Goal: Task Accomplishment & Management: Complete application form

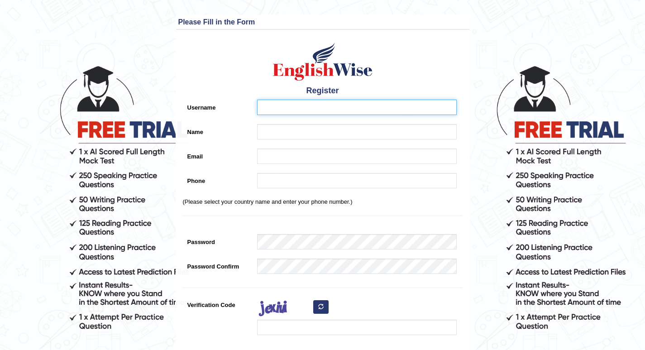
click at [296, 102] on input "Username" at bounding box center [357, 107] width 200 height 15
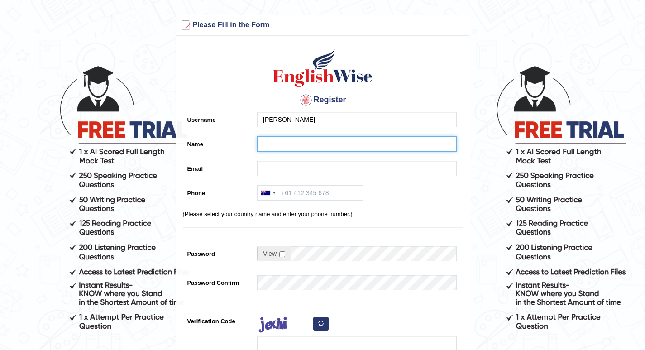
click at [284, 143] on input "Name" at bounding box center [357, 143] width 200 height 15
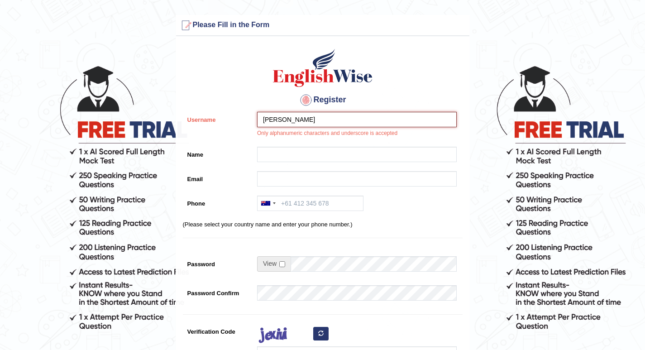
drag, startPoint x: 309, startPoint y: 120, endPoint x: 301, endPoint y: 119, distance: 8.8
click at [289, 119] on input "smriti Simkhada" at bounding box center [357, 119] width 200 height 15
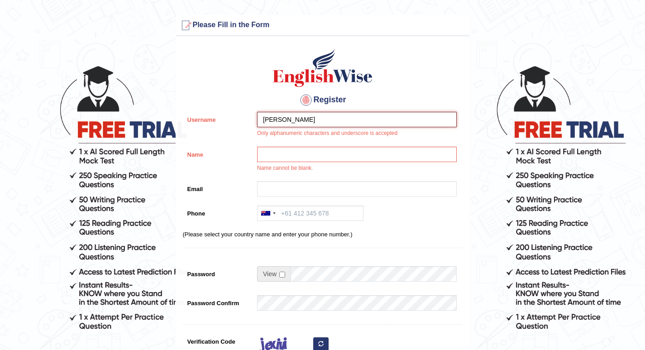
click at [265, 121] on input "[PERSON_NAME]" at bounding box center [357, 119] width 200 height 15
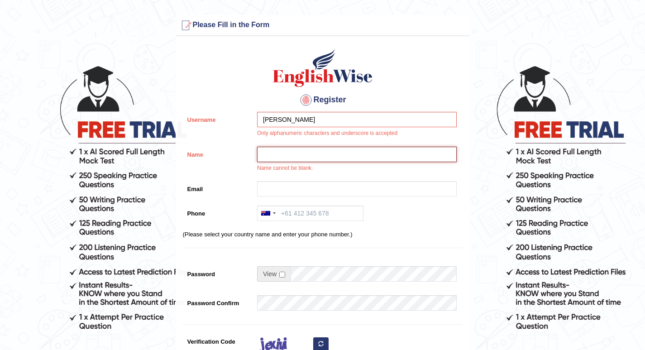
click at [272, 153] on input "Name" at bounding box center [357, 154] width 200 height 15
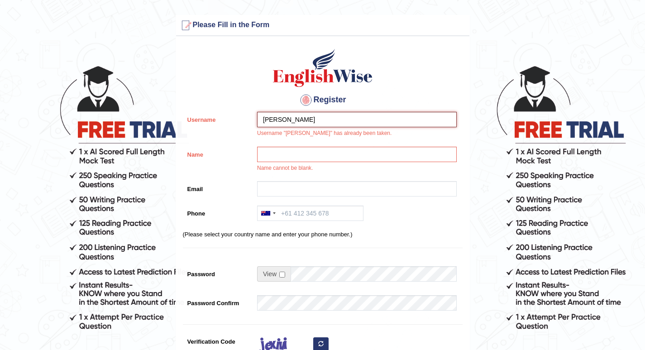
click at [283, 115] on input "Smriti" at bounding box center [357, 119] width 200 height 15
type input "Smriti555"
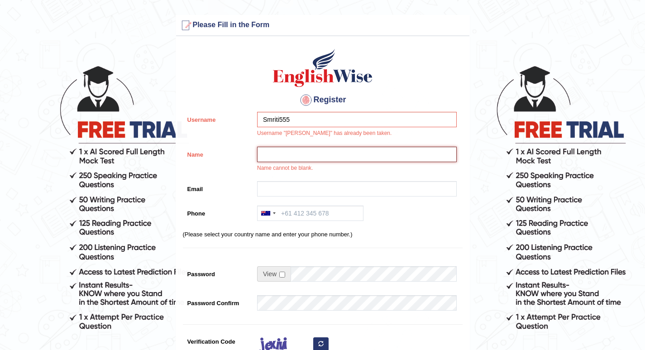
click at [287, 155] on input "Name" at bounding box center [357, 154] width 200 height 15
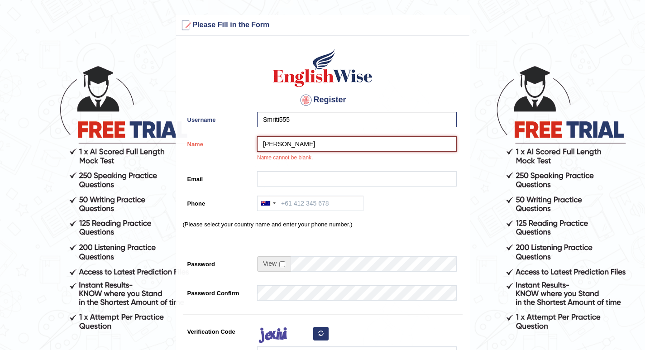
type input "Smriti"
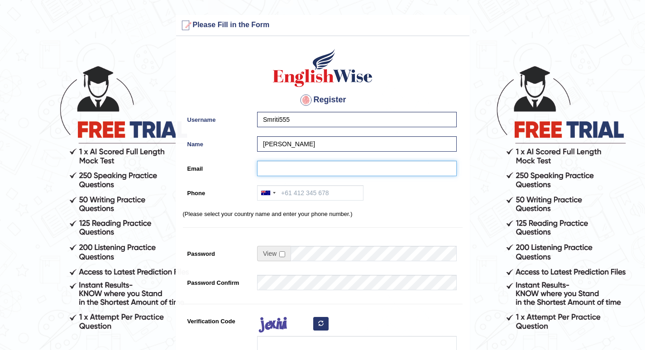
type input "d"
type input "smritis622@gmail.com"
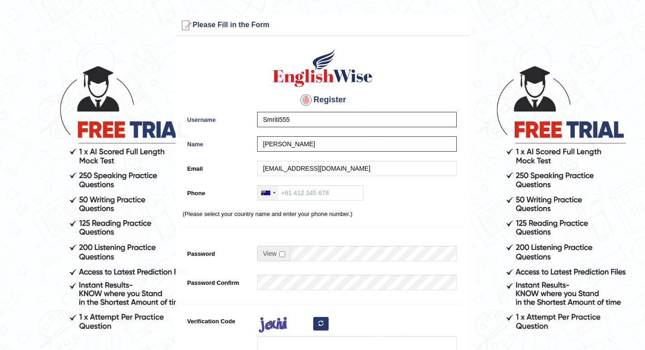
click at [269, 195] on div at bounding box center [265, 193] width 9 height 5
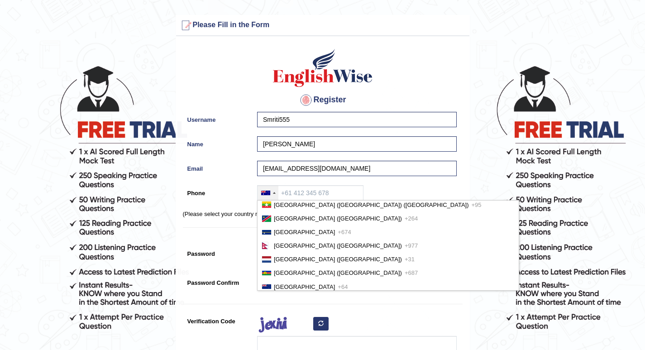
scroll to position [2128, 0]
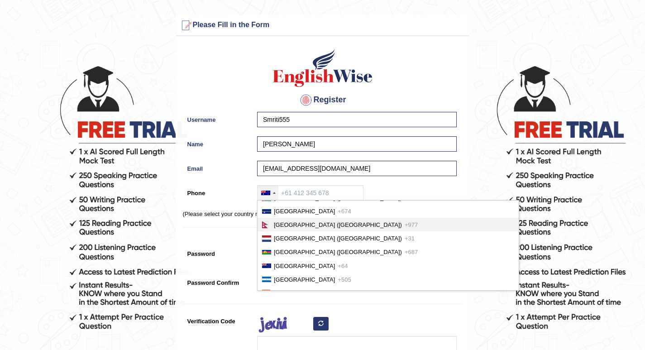
click at [285, 226] on span "[GEOGRAPHIC_DATA] ([GEOGRAPHIC_DATA])" at bounding box center [338, 224] width 128 height 7
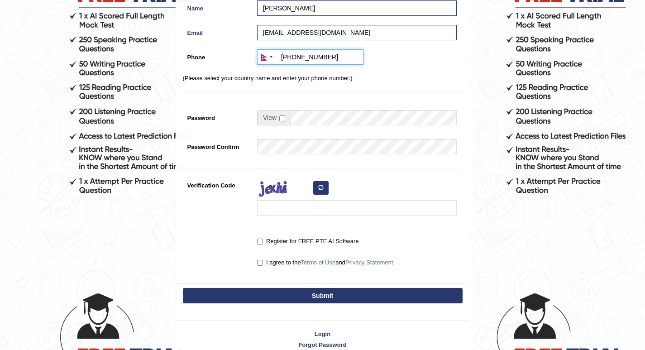
scroll to position [91, 0]
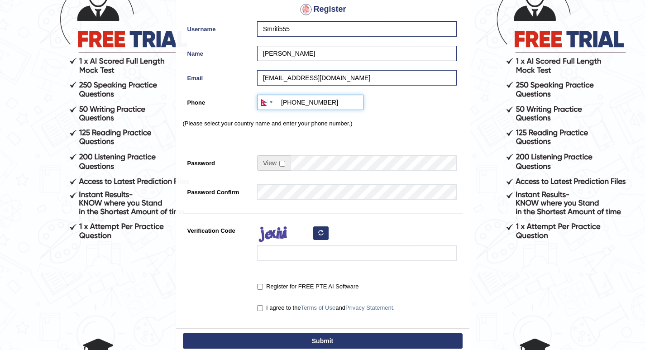
type input "+9779845984942"
click at [279, 162] on input "checkbox" at bounding box center [282, 164] width 6 height 6
checkbox input "true"
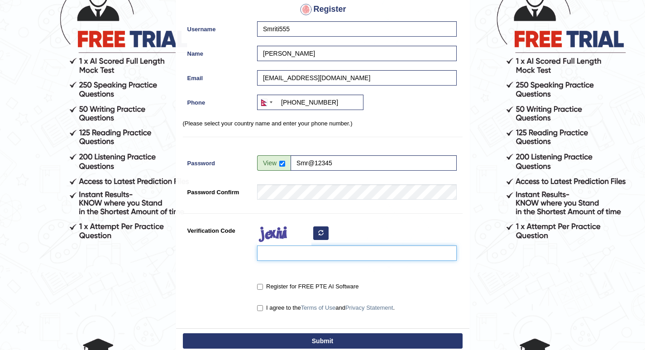
click at [292, 252] on input "Verification Code" at bounding box center [357, 252] width 200 height 15
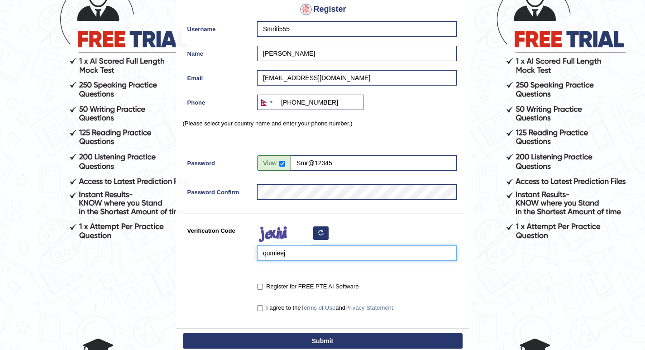
type input "qumieej"
click at [262, 288] on input "Register for FREE PTE AI Software" at bounding box center [260, 287] width 6 height 6
checkbox input "true"
click at [261, 306] on input "I agree to the Terms of Use and Privacy Statement ." at bounding box center [260, 308] width 6 height 6
checkbox input "true"
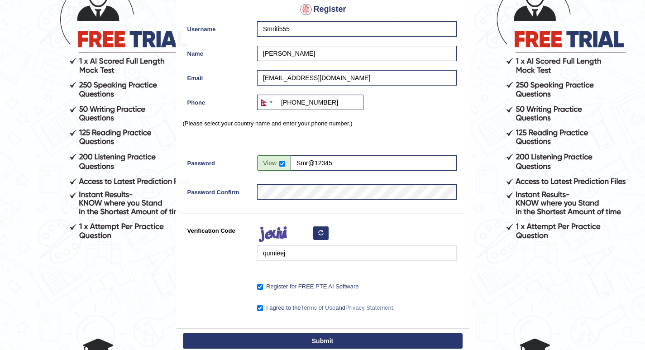
click at [272, 336] on button "Submit" at bounding box center [323, 340] width 280 height 15
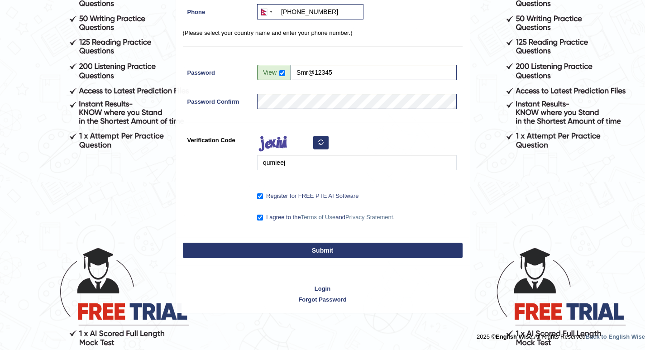
click at [324, 249] on button "Submit" at bounding box center [323, 250] width 280 height 15
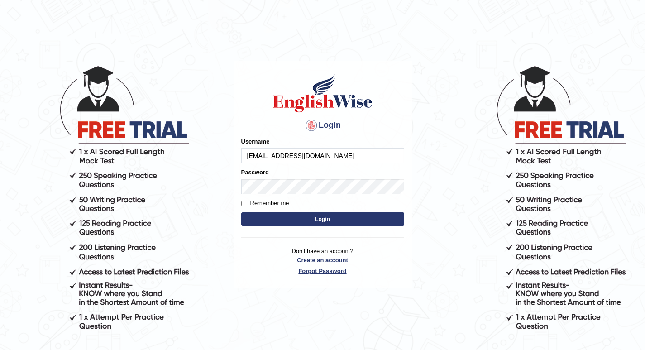
type input "[EMAIL_ADDRESS][DOMAIN_NAME]"
click at [320, 272] on link "Forgot Password" at bounding box center [322, 271] width 163 height 9
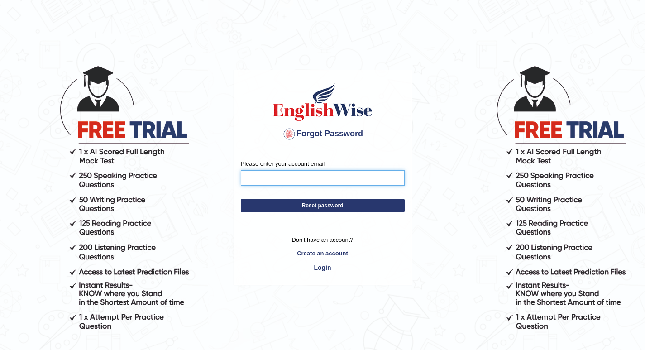
click at [311, 177] on input "Please enter your account email" at bounding box center [323, 177] width 164 height 15
type input "[EMAIL_ADDRESS][DOMAIN_NAME]"
click at [328, 203] on button "Reset password" at bounding box center [323, 206] width 164 height 14
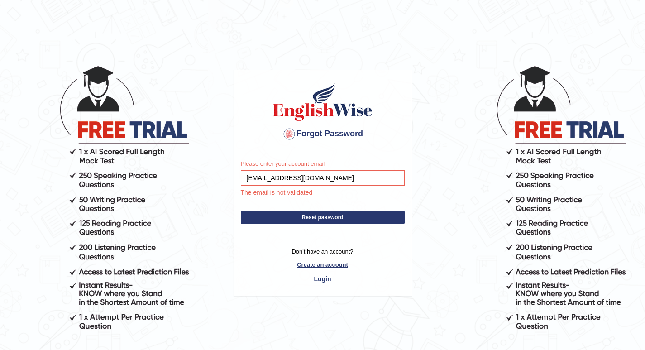
click at [325, 265] on link "Create an account" at bounding box center [323, 264] width 164 height 9
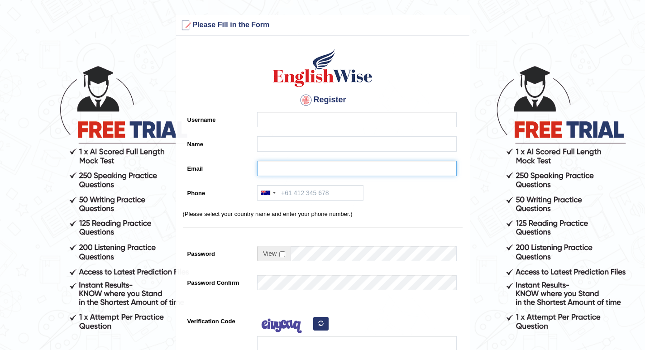
click at [291, 172] on input "Email" at bounding box center [357, 168] width 200 height 15
type input "smritis622@gmail.com"
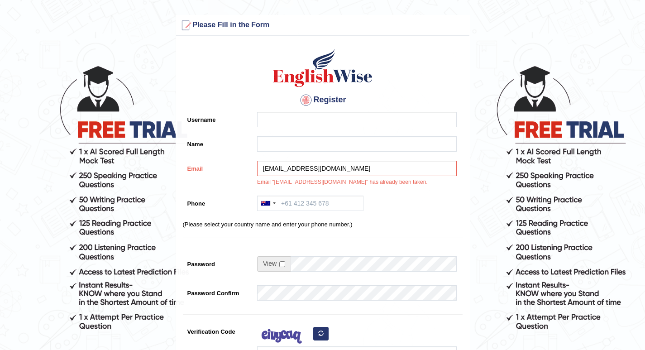
click at [272, 192] on div "Register Username Name Email smritis622@gmail.com Email "smritis622@gmail.com" …" at bounding box center [322, 235] width 293 height 388
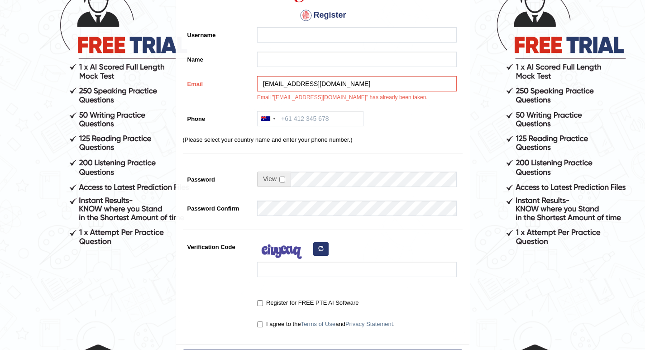
scroll to position [191, 0]
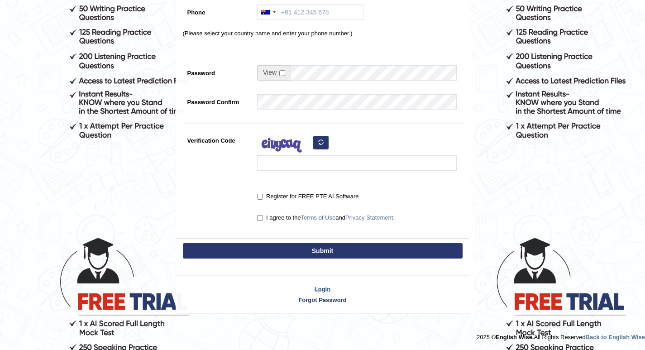
click at [325, 287] on link "Login" at bounding box center [322, 289] width 293 height 9
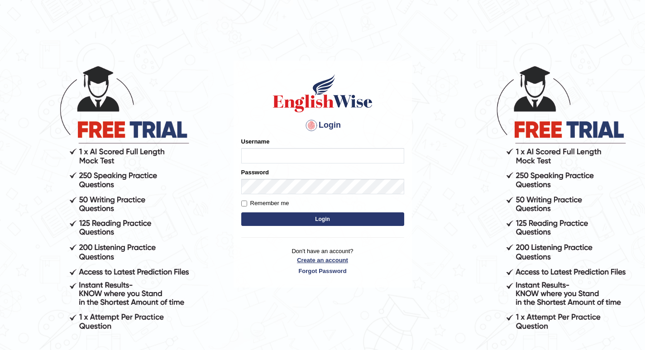
click at [326, 260] on link "Create an account" at bounding box center [322, 260] width 163 height 9
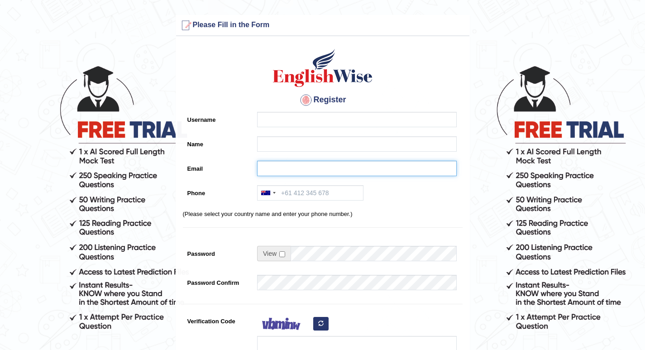
click at [281, 167] on input "Email" at bounding box center [357, 168] width 200 height 15
type input "smritithenext@gmail.com"
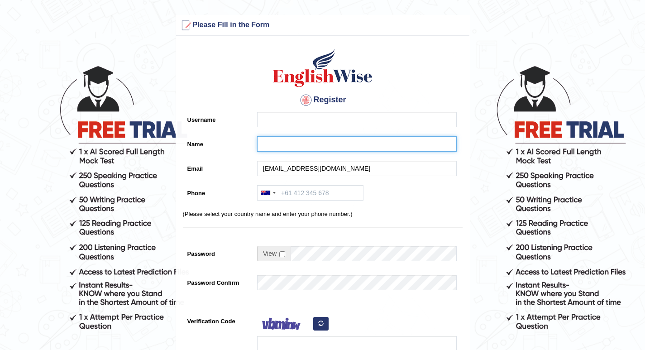
click at [313, 148] on input "Name" at bounding box center [357, 143] width 200 height 15
type input "Smriti"
click at [282, 125] on input "Username" at bounding box center [357, 119] width 200 height 15
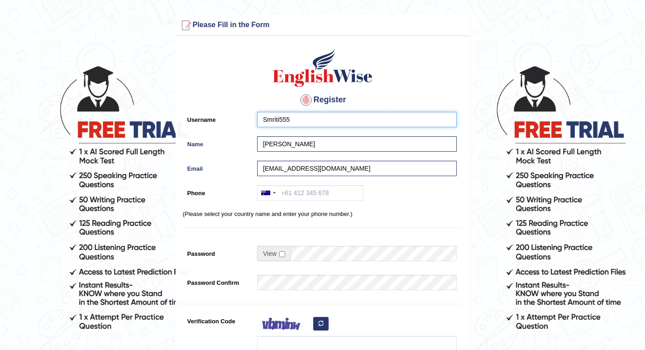
click at [300, 120] on input "Smriti555" at bounding box center [357, 119] width 200 height 15
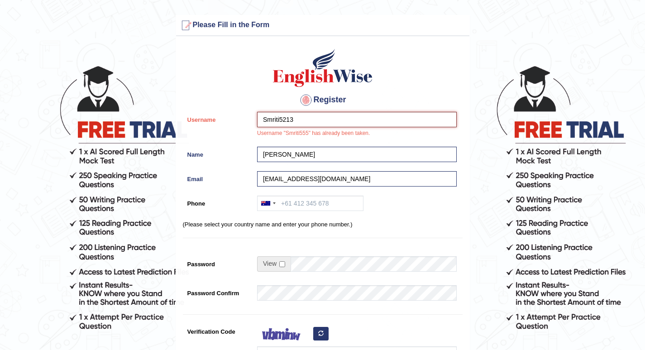
type input "Smriti5213"
click at [402, 222] on p "(Please select your country name and enter your phone number.)" at bounding box center [323, 224] width 280 height 9
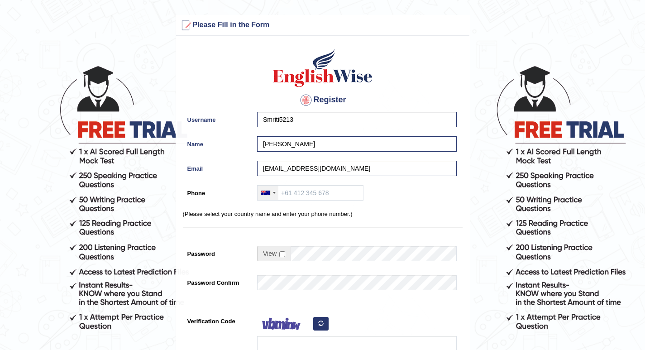
click at [272, 190] on div at bounding box center [268, 193] width 21 height 14
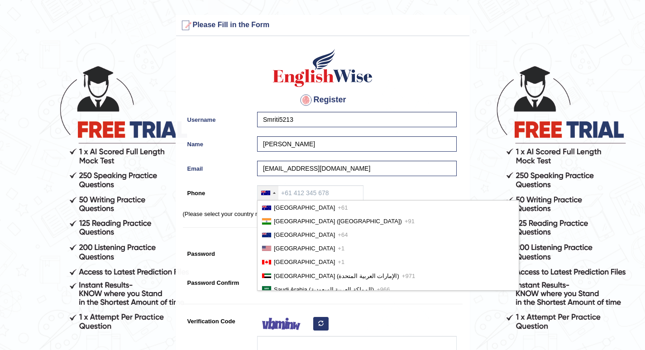
scroll to position [2084, 0]
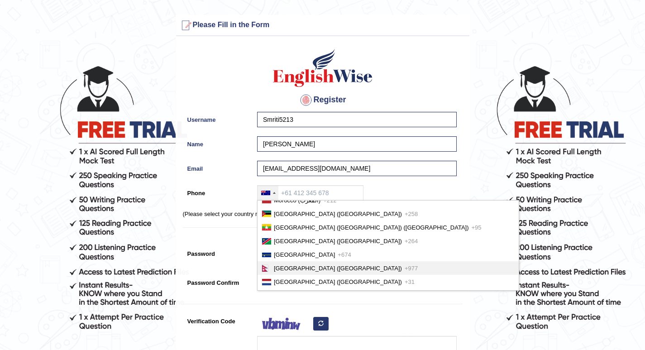
click at [332, 273] on li "Nepal (नेपाल) +977" at bounding box center [388, 268] width 261 height 14
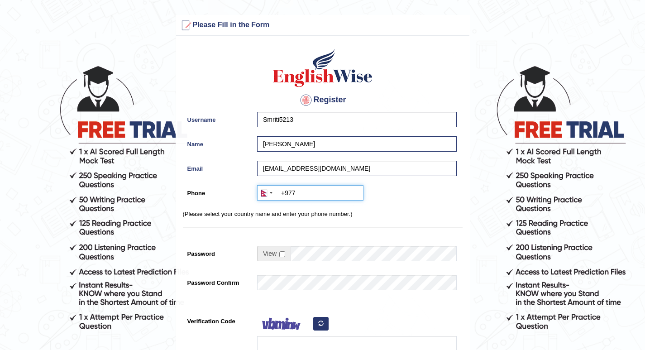
click at [320, 195] on input "+977" at bounding box center [310, 192] width 106 height 15
type input "+9779825235082"
click at [399, 217] on p "(Please select your country name and enter your phone number.)" at bounding box center [323, 214] width 280 height 9
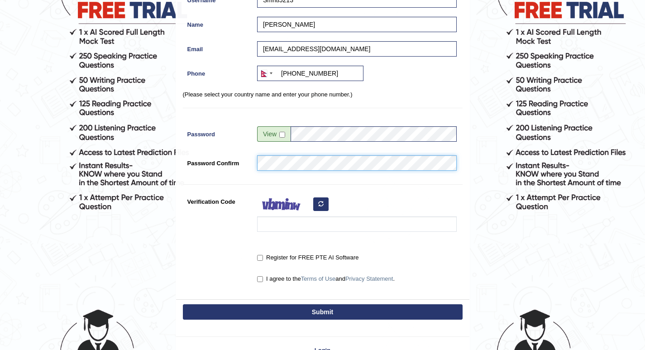
scroll to position [136, 0]
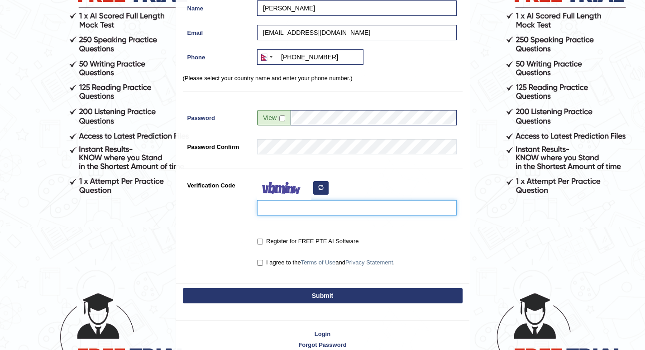
click at [275, 214] on input "Verification Code" at bounding box center [357, 207] width 200 height 15
type input "rewonoc"
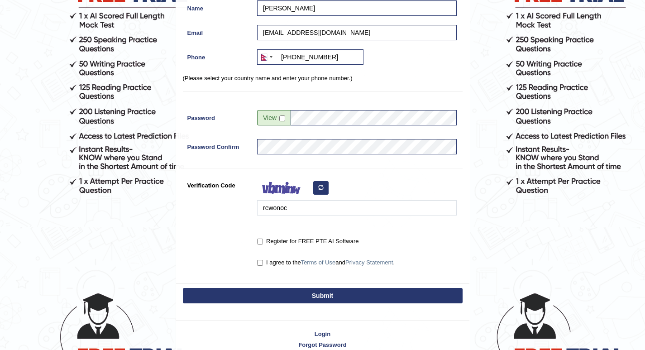
click at [263, 243] on label "Register for FREE PTE AI Software" at bounding box center [307, 241] width 101 height 9
click at [263, 243] on input "Register for FREE PTE AI Software" at bounding box center [260, 242] width 6 height 6
checkbox input "true"
click at [261, 263] on input "I agree to the Terms of Use and Privacy Statement ." at bounding box center [260, 263] width 6 height 6
checkbox input "true"
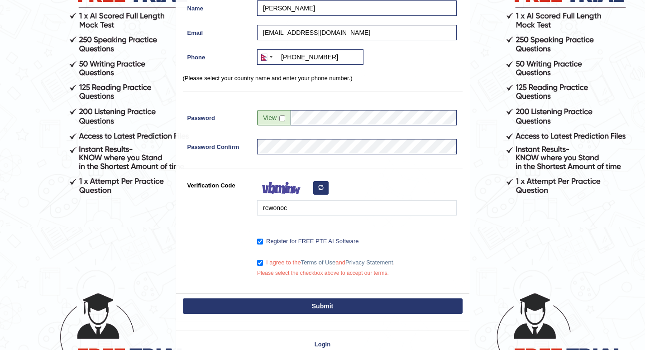
click at [289, 299] on button "Submit" at bounding box center [323, 305] width 280 height 15
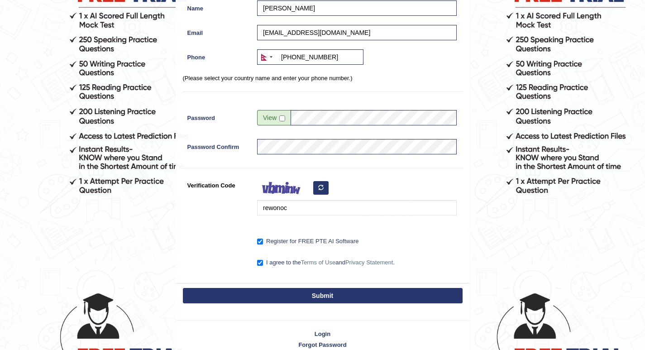
click at [311, 295] on button "Submit" at bounding box center [323, 295] width 280 height 15
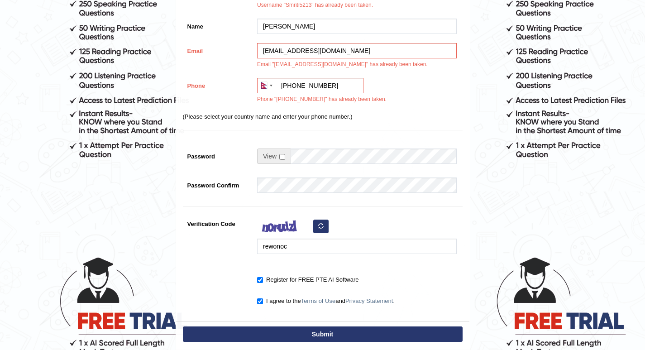
scroll to position [255, 0]
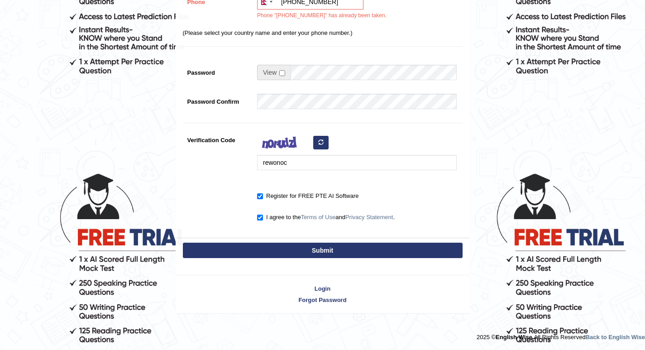
click at [325, 251] on button "Submit" at bounding box center [323, 250] width 280 height 15
type input "[PHONE_NUMBER]"
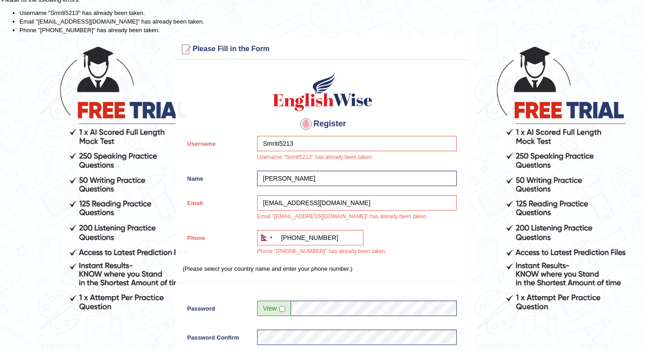
scroll to position [0, 0]
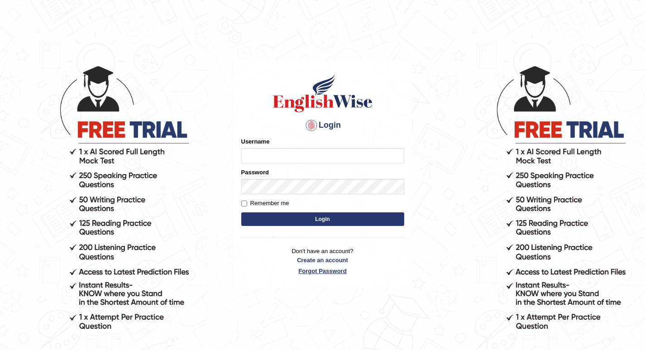
click at [336, 270] on link "Forgot Password" at bounding box center [322, 271] width 163 height 9
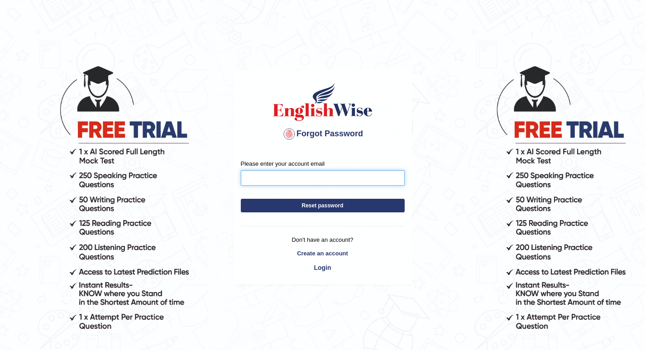
click at [264, 180] on input "Please enter your account email" at bounding box center [323, 177] width 164 height 15
type input "[EMAIL_ADDRESS][DOMAIN_NAME]"
click at [313, 205] on button "Reset password" at bounding box center [323, 206] width 164 height 14
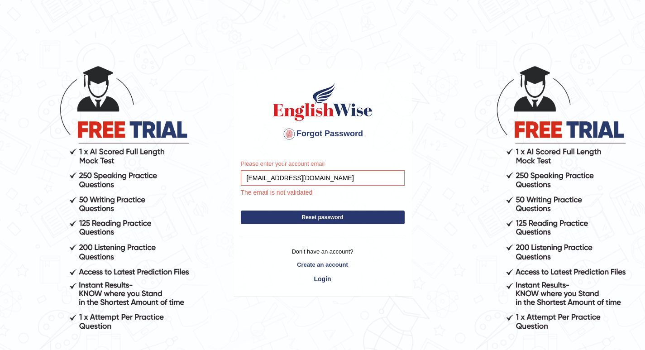
click at [305, 192] on p "The email is not validated" at bounding box center [318, 193] width 173 height 10
